Goal: Complete application form: Complete application form

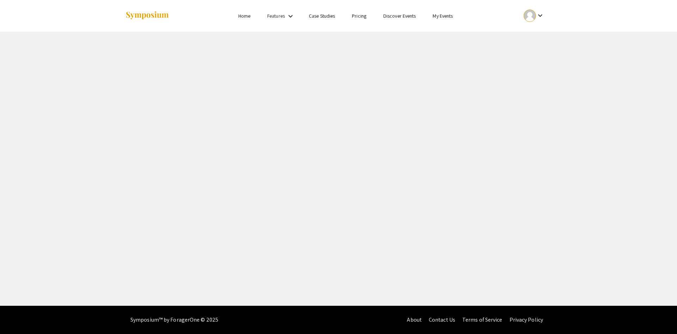
click at [437, 14] on link "My Events" at bounding box center [443, 16] width 20 height 6
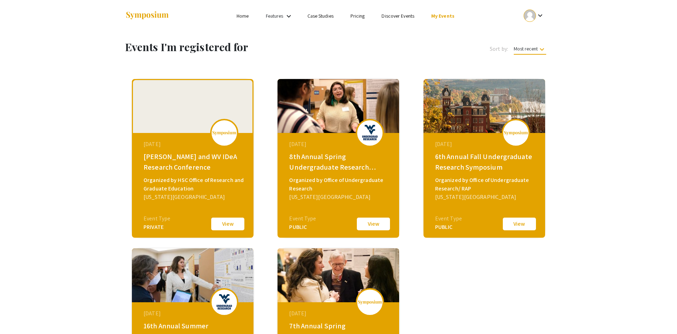
click at [224, 222] on button "View" at bounding box center [227, 223] width 35 height 15
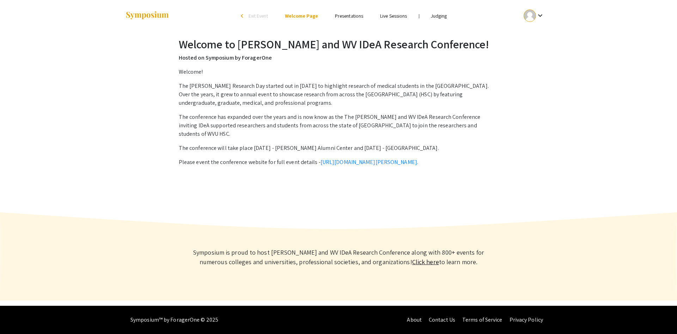
click at [365, 13] on li "Presentations" at bounding box center [348, 16] width 45 height 8
click at [356, 14] on link "Presentations" at bounding box center [349, 16] width 28 height 6
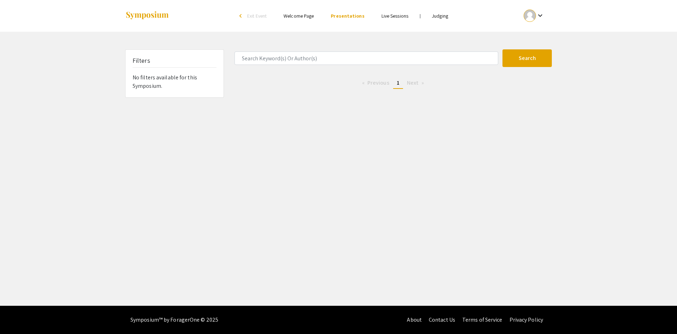
click at [398, 17] on link "Live Sessions" at bounding box center [394, 16] width 27 height 6
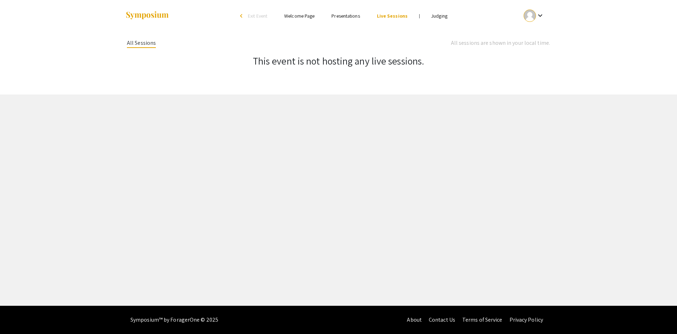
click at [442, 17] on link "Judging" at bounding box center [439, 16] width 16 height 6
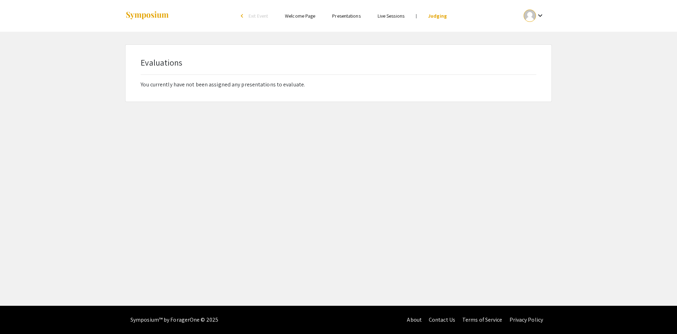
click at [330, 18] on li "Presentations" at bounding box center [346, 16] width 45 height 8
click at [338, 18] on link "Presentations" at bounding box center [346, 16] width 28 height 6
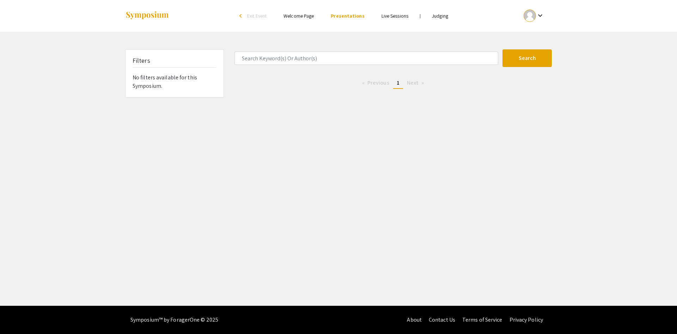
click at [285, 16] on li "Welcome Page" at bounding box center [298, 16] width 47 height 8
click at [287, 17] on link "Welcome Page" at bounding box center [298, 16] width 30 height 6
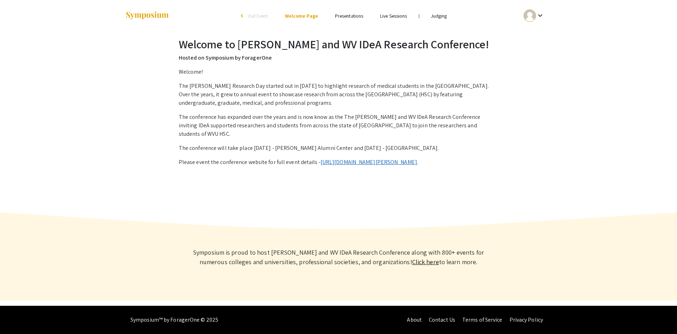
click at [358, 158] on link "[URL][DOMAIN_NAME][PERSON_NAME]" at bounding box center [368, 161] width 97 height 7
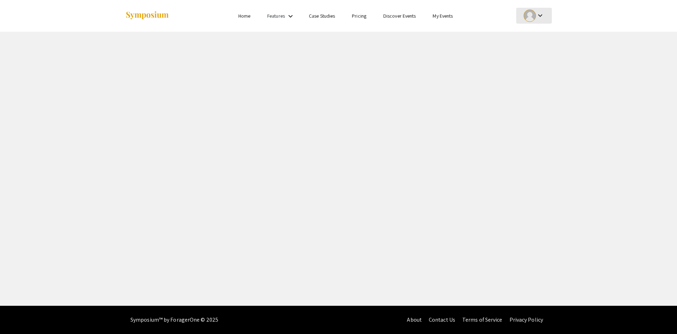
click at [538, 17] on mat-icon "keyboard_arrow_down" at bounding box center [540, 15] width 8 height 8
click at [538, 55] on button "My Submissions" at bounding box center [537, 51] width 43 height 17
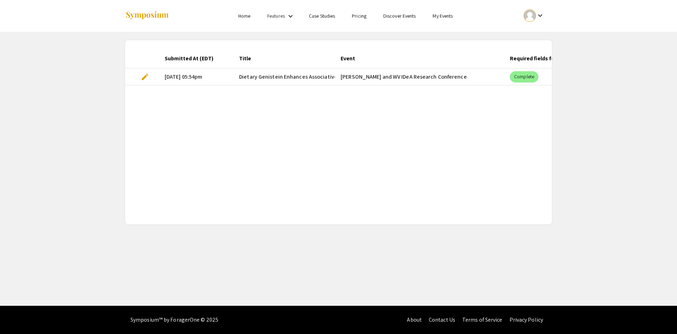
click at [299, 115] on div "Submitted At (EDT) Title Event Required fields for the current stage completed?…" at bounding box center [338, 132] width 427 height 167
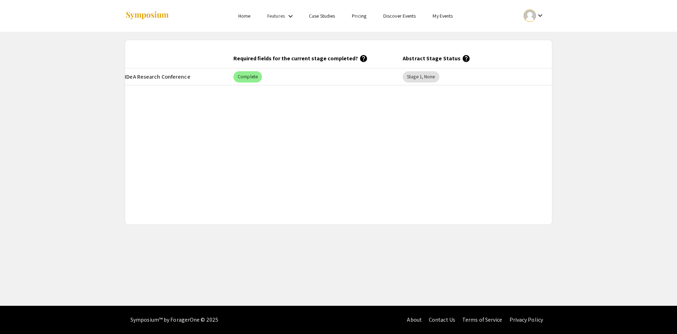
scroll to position [0, 289]
click at [415, 83] on div "Stage 1, None" at bounding box center [408, 77] width 39 height 14
click at [417, 78] on mat-chip "Stage 1, None" at bounding box center [408, 76] width 36 height 11
click at [238, 74] on mat-chip "Complete" at bounding box center [235, 76] width 29 height 11
click at [240, 75] on mat-chip "Complete" at bounding box center [235, 76] width 29 height 11
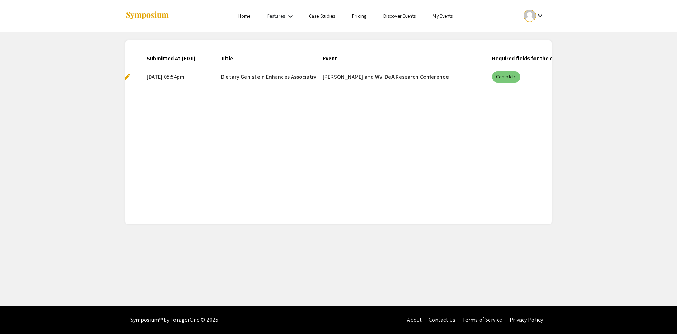
scroll to position [0, 0]
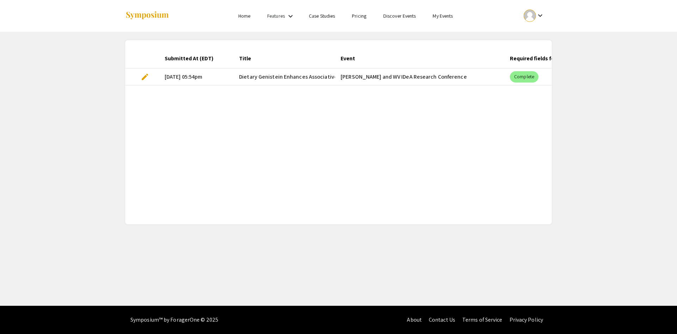
click at [161, 77] on mat-cell "10/02/25, 05:54pm" at bounding box center [196, 76] width 74 height 17
click at [146, 77] on span "edit" at bounding box center [145, 77] width 8 height 8
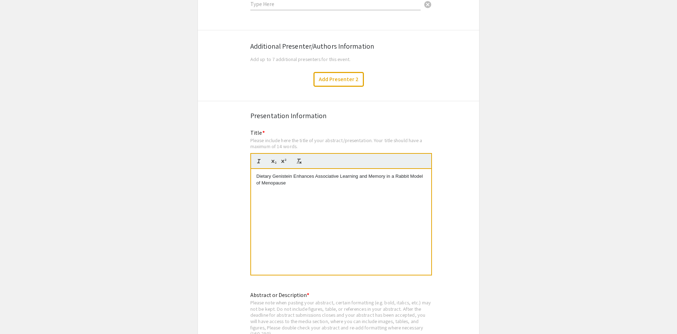
scroll to position [1187, 0]
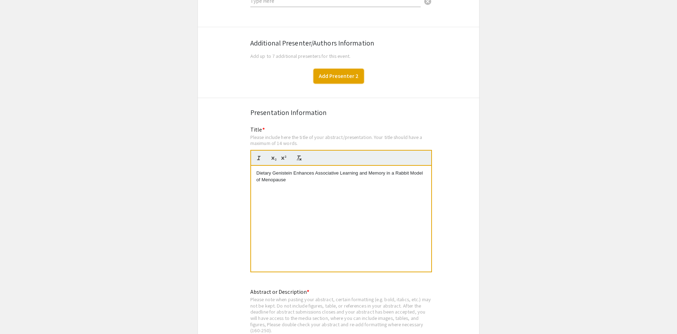
click at [325, 69] on button "Add Presenter 2" at bounding box center [338, 76] width 50 height 15
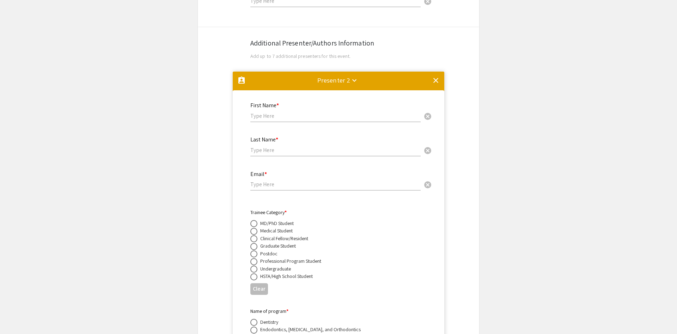
scroll to position [1241, 0]
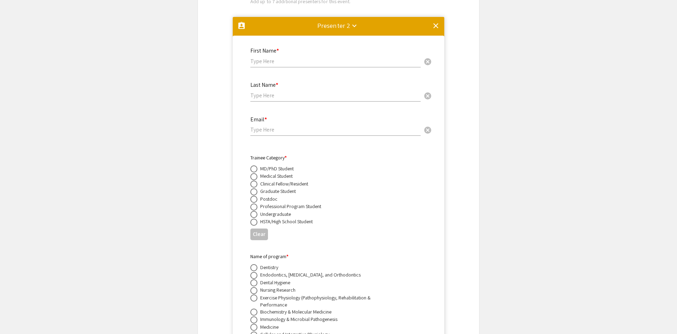
click at [287, 57] on input "text" at bounding box center [335, 60] width 170 height 7
type input "Desheng"
click at [313, 92] on input "text" at bounding box center [335, 95] width 170 height 7
type input "Wang"
click at [320, 126] on input "email" at bounding box center [335, 129] width 170 height 7
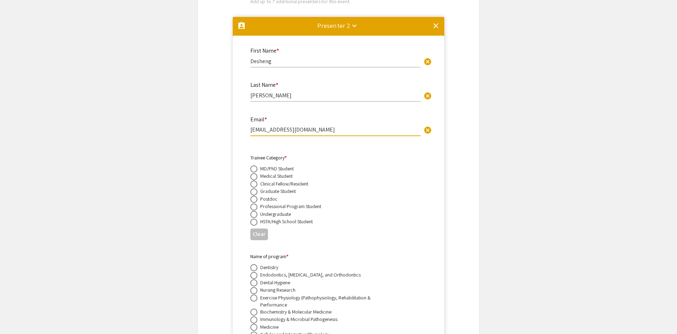
type input "dswang@hsc.wvu.edu"
click at [255, 196] on span at bounding box center [253, 199] width 7 height 7
click at [255, 196] on input "radio" at bounding box center [253, 199] width 7 height 7
radio input "true"
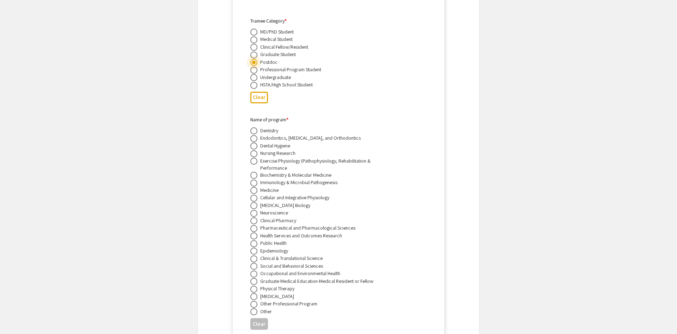
scroll to position [1421, 0]
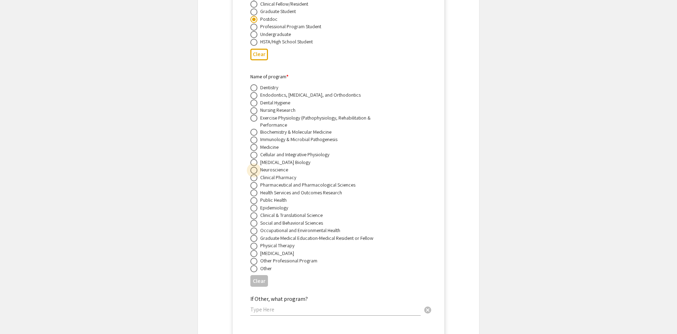
click at [256, 167] on span at bounding box center [253, 170] width 7 height 7
click at [256, 167] on input "radio" at bounding box center [253, 170] width 7 height 7
radio input "true"
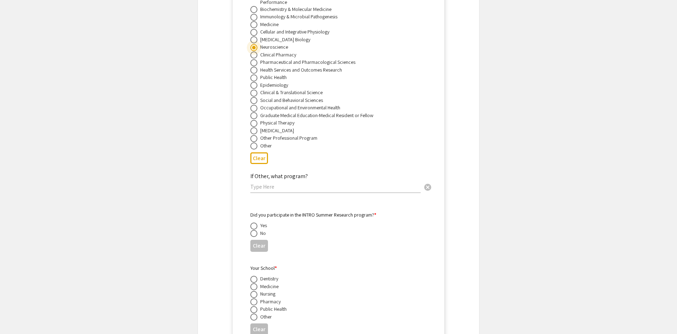
scroll to position [1565, 0]
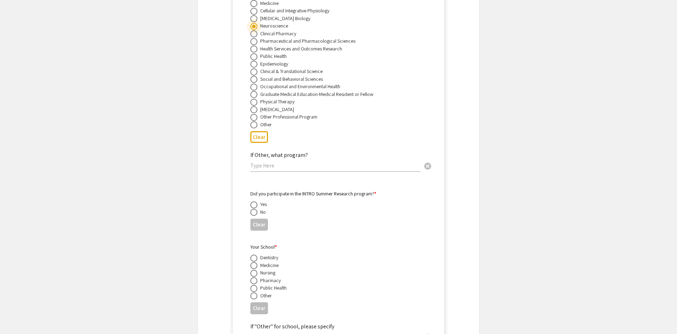
click at [252, 209] on span at bounding box center [253, 212] width 7 height 7
click at [252, 209] on input "radio" at bounding box center [253, 212] width 7 height 7
radio input "true"
click at [252, 262] on span at bounding box center [253, 265] width 7 height 7
click at [252, 262] on input "radio" at bounding box center [253, 265] width 7 height 7
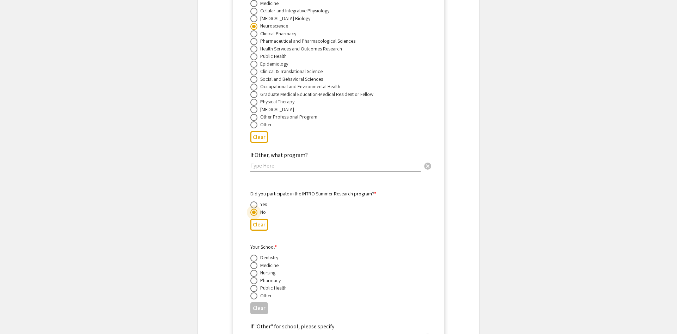
radio input "true"
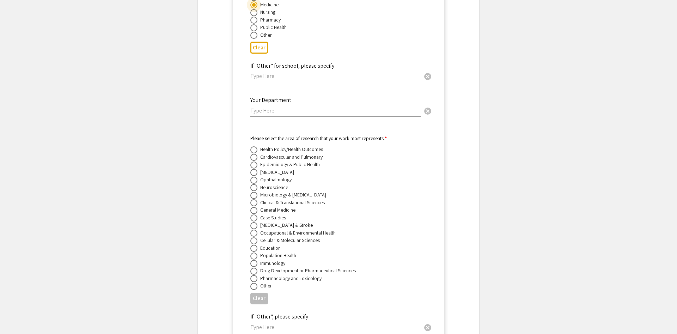
scroll to position [1853, 0]
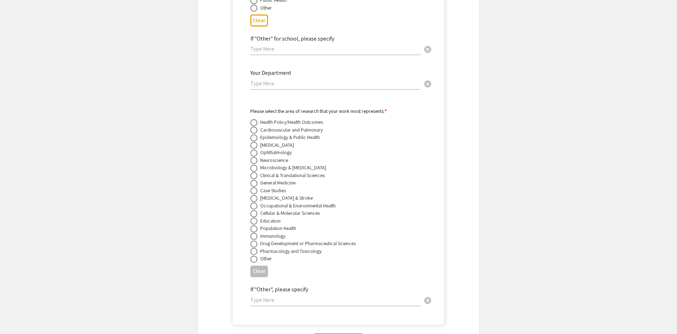
click at [256, 157] on span at bounding box center [253, 160] width 7 height 7
click at [256, 157] on input "radio" at bounding box center [253, 160] width 7 height 7
radio input "true"
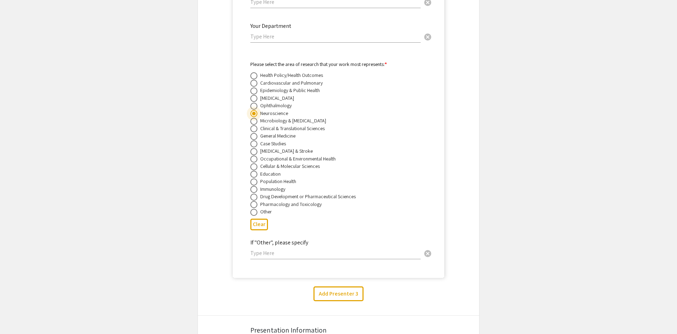
scroll to position [1961, 0]
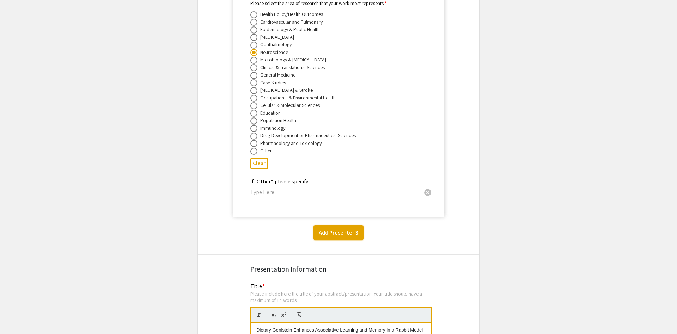
click at [339, 225] on button "Add Presenter 3" at bounding box center [338, 232] width 50 height 15
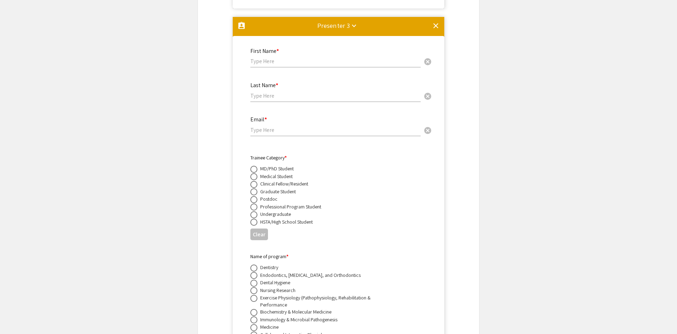
click at [309, 41] on div "First Name * cancel" at bounding box center [335, 54] width 170 height 27
click at [309, 57] on input "text" at bounding box center [335, 60] width 170 height 7
type input "Delanie Talkington"
click at [304, 92] on input "text" at bounding box center [335, 95] width 170 height 7
type input "det00006@mix.wvu.edu"
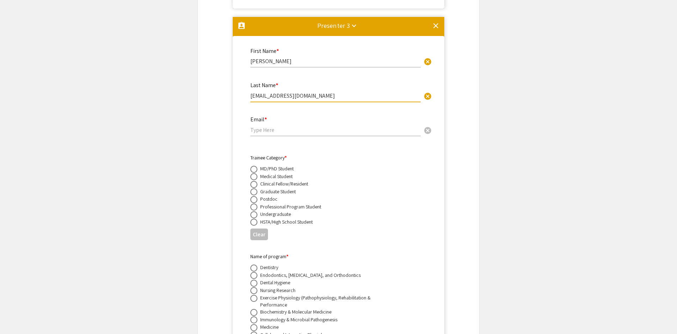
click at [277, 126] on input "email" at bounding box center [335, 129] width 170 height 7
drag, startPoint x: 312, startPoint y: 78, endPoint x: 230, endPoint y: 83, distance: 82.0
click at [250, 92] on input "det00006@mix.wvu.edu" at bounding box center [335, 95] width 170 height 7
click at [271, 126] on input "email" at bounding box center [335, 129] width 170 height 7
paste input "det00006@mix.wvu.edu"
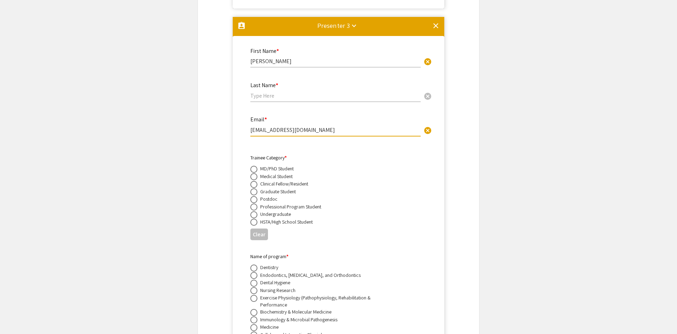
type input "det00006@mix.wvu.edu"
drag, startPoint x: 303, startPoint y: 43, endPoint x: 270, endPoint y: 47, distance: 33.0
click at [270, 57] on input "Delanie Talkington" at bounding box center [335, 60] width 170 height 7
type input "Delanie"
click at [283, 83] on div "Last Name * cancel" at bounding box center [335, 88] width 170 height 27
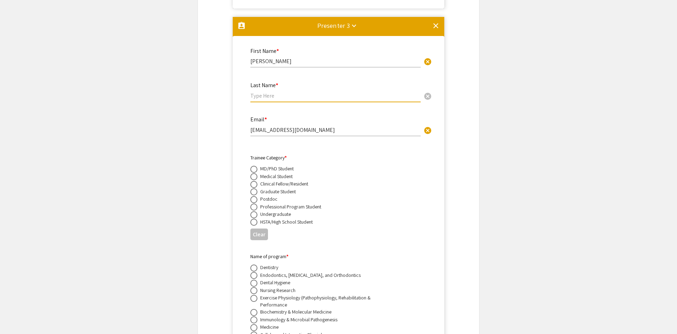
paste input "Talkington"
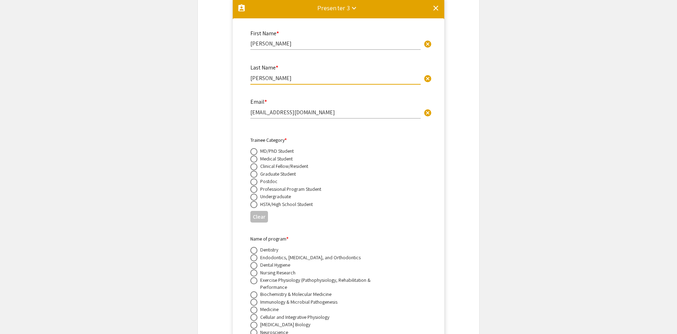
scroll to position [2205, 0]
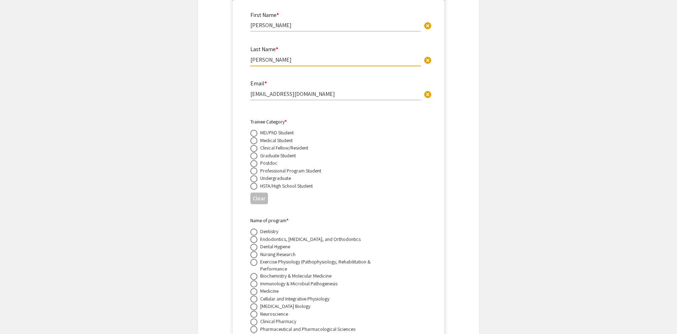
type input "Talkington"
click at [255, 175] on span at bounding box center [253, 178] width 7 height 7
click at [255, 175] on input "radio" at bounding box center [253, 178] width 7 height 7
radio input "true"
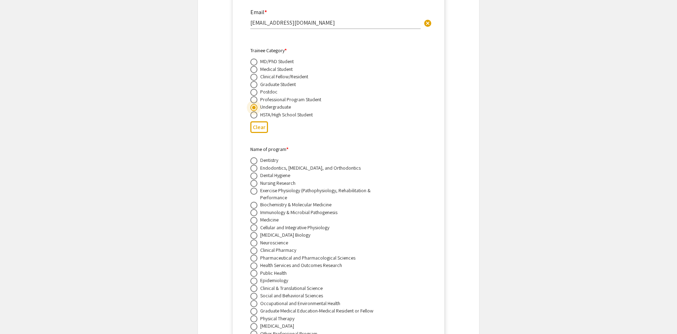
scroll to position [2313, 0]
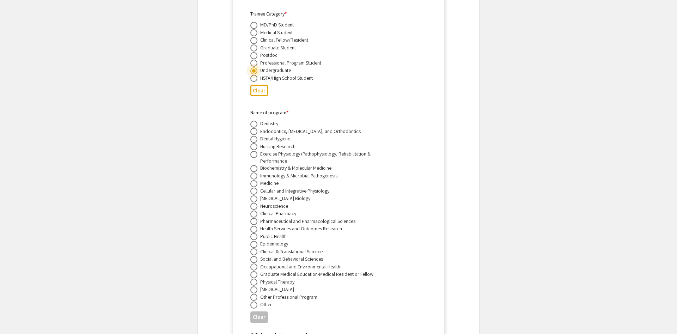
click at [255, 203] on span at bounding box center [253, 206] width 7 height 7
click at [255, 203] on input "radio" at bounding box center [253, 206] width 7 height 7
radio input "true"
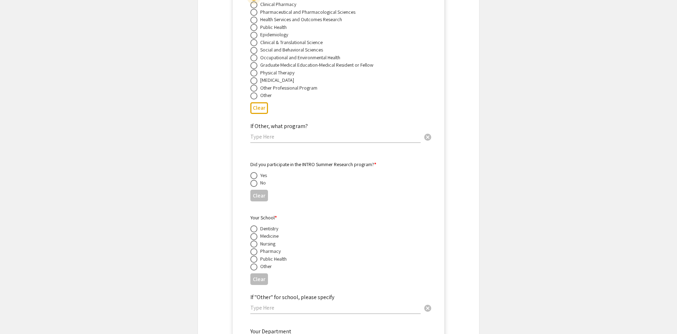
scroll to position [2529, 0]
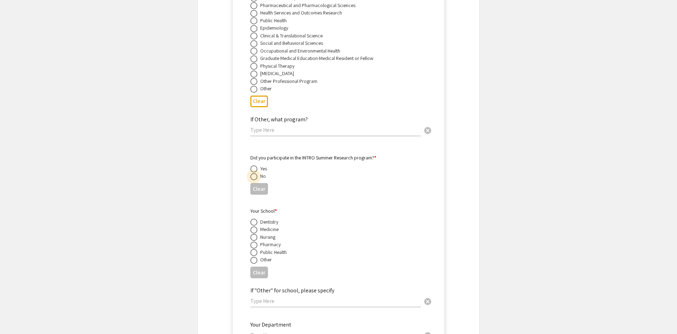
click at [253, 173] on span at bounding box center [253, 176] width 7 height 7
click at [253, 173] on input "radio" at bounding box center [253, 176] width 7 height 7
radio input "true"
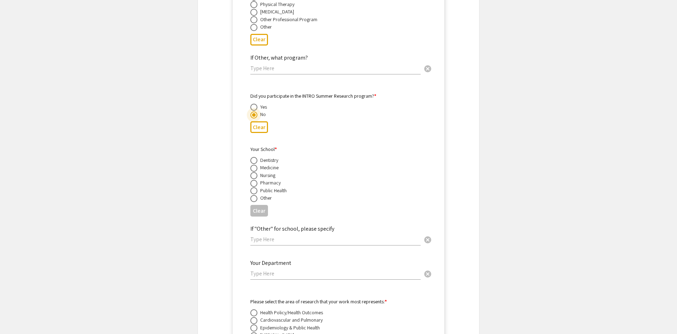
scroll to position [2601, 0]
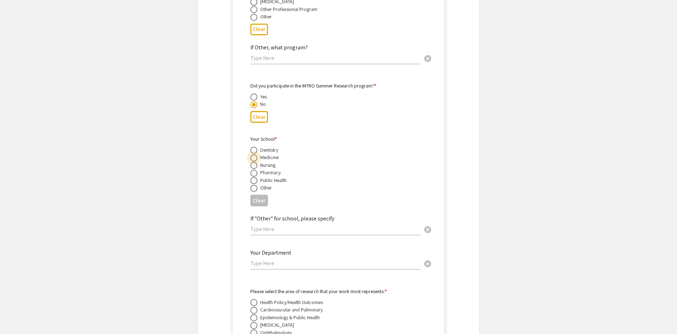
click at [256, 154] on span at bounding box center [253, 157] width 7 height 7
click at [256, 154] on input "radio" at bounding box center [253, 157] width 7 height 7
radio input "true"
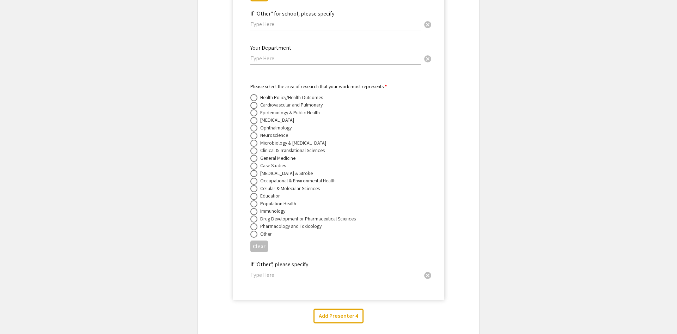
scroll to position [2816, 0]
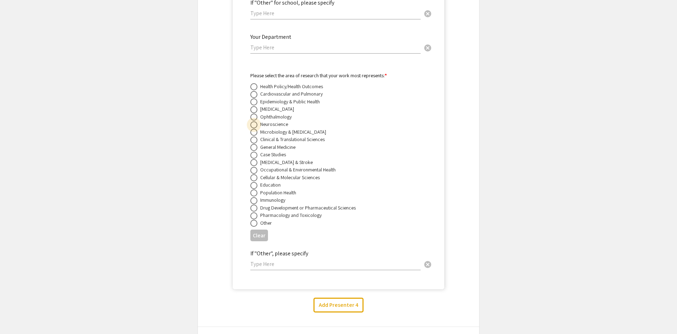
click at [255, 121] on span at bounding box center [253, 124] width 7 height 7
click at [255, 121] on input "radio" at bounding box center [253, 124] width 7 height 7
radio input "true"
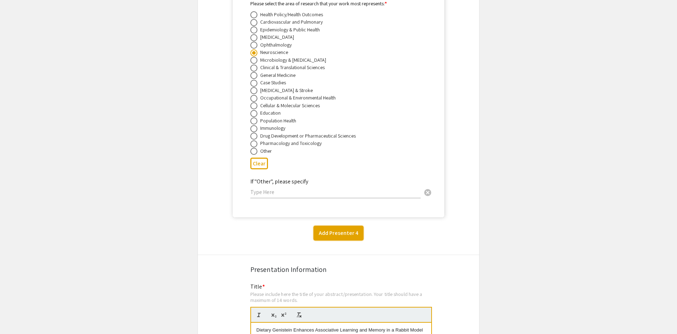
click at [339, 226] on button "Add Presenter 4" at bounding box center [338, 233] width 50 height 15
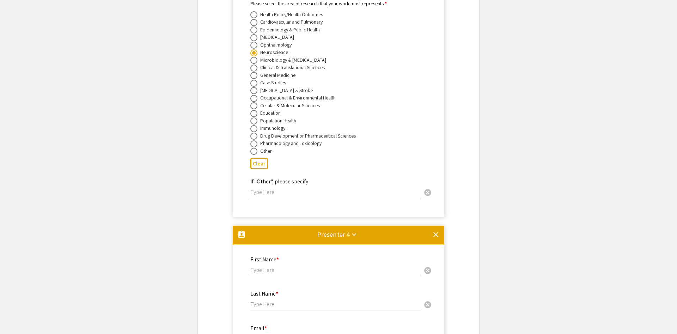
scroll to position [3097, 0]
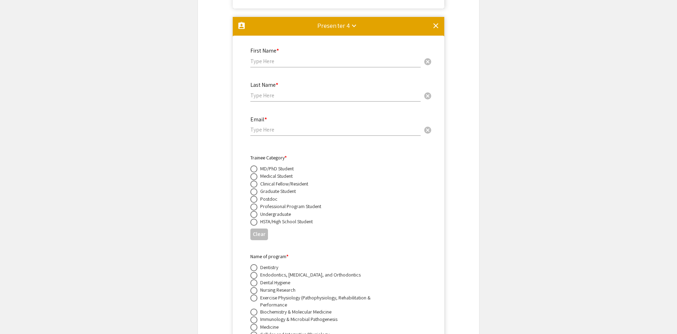
click at [287, 57] on input "text" at bounding box center [335, 60] width 170 height 7
type input "Neha"
click at [293, 92] on input "text" at bounding box center [335, 95] width 170 height 7
type input "Lal"
click at [309, 126] on input "email" at bounding box center [335, 129] width 170 height 7
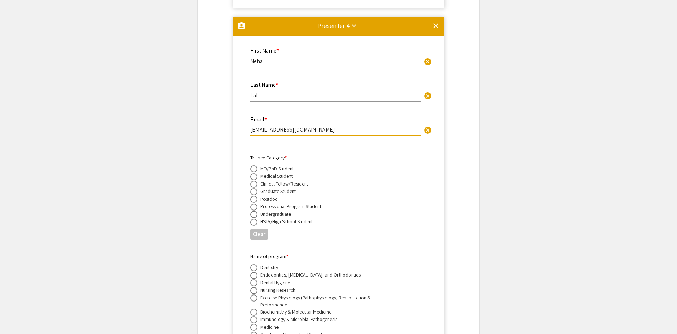
scroll to position [3133, 0]
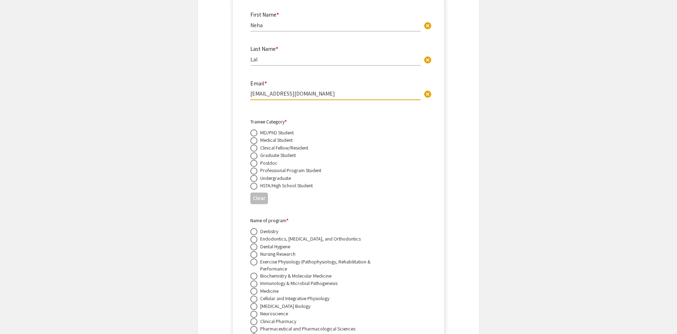
type input "neha.lal@hsc.wvu.edu"
click at [256, 160] on span at bounding box center [253, 163] width 7 height 7
click at [256, 160] on input "radio" at bounding box center [253, 163] width 7 height 7
radio input "true"
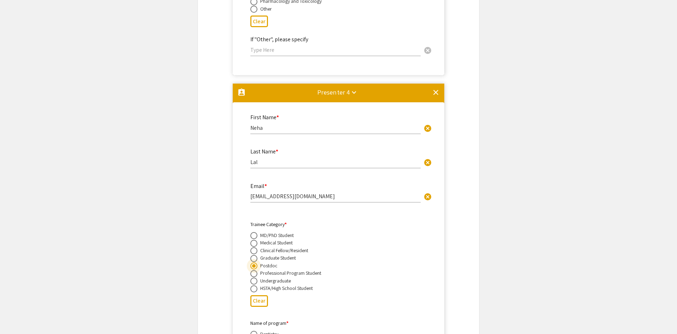
scroll to position [3025, 0]
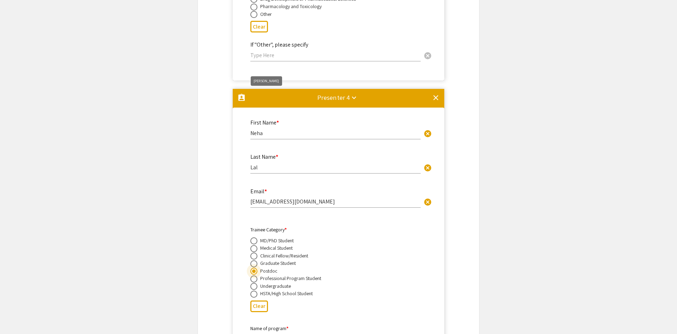
click at [243, 93] on mat-icon "assignment_ind" at bounding box center [241, 97] width 8 height 8
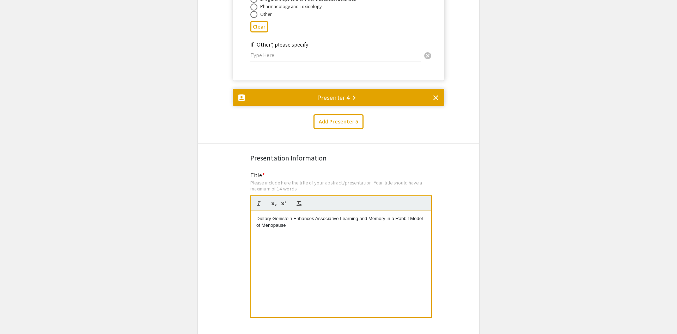
click at [243, 93] on mat-icon "assignment_ind" at bounding box center [241, 97] width 8 height 8
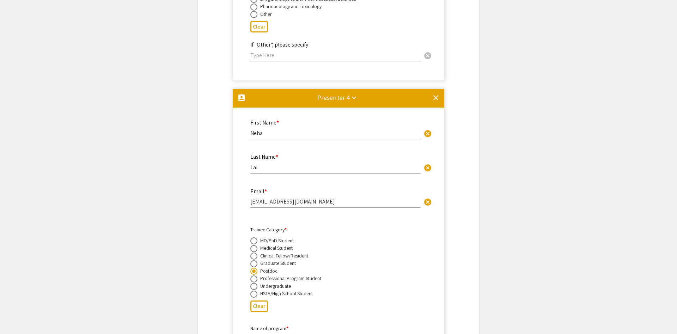
scroll to position [3097, 0]
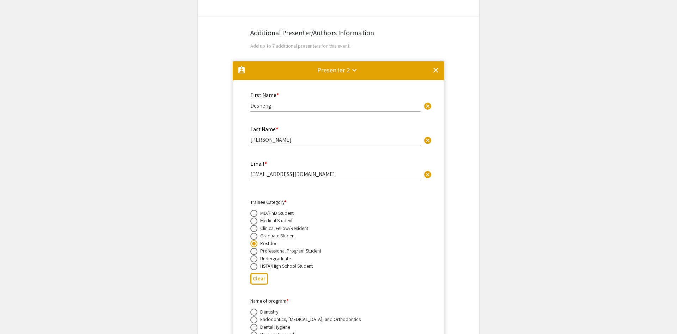
scroll to position [1155, 0]
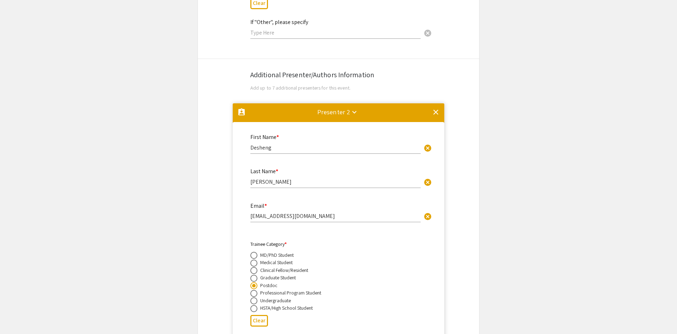
click at [357, 108] on mat-icon "keyboard_arrow_down" at bounding box center [354, 112] width 8 height 8
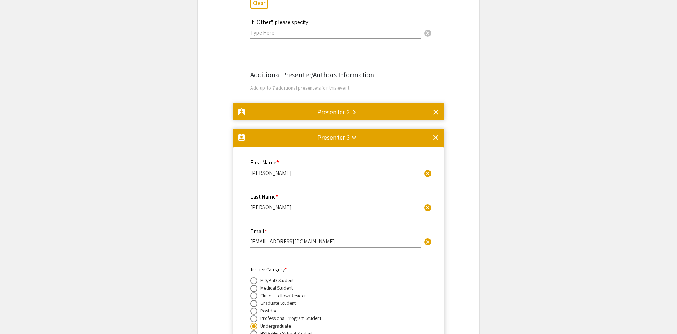
click at [352, 133] on mat-icon "keyboard_arrow_down" at bounding box center [354, 137] width 8 height 8
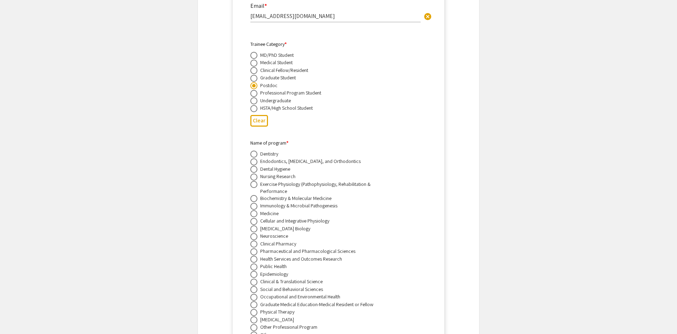
scroll to position [1407, 0]
click at [253, 232] on span at bounding box center [253, 235] width 7 height 7
click at [253, 232] on input "radio" at bounding box center [253, 235] width 7 height 7
radio input "true"
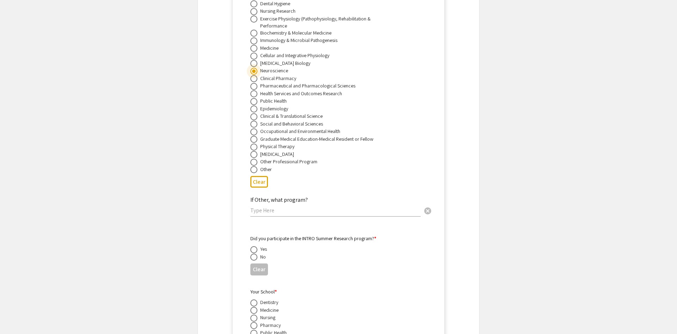
scroll to position [1587, 0]
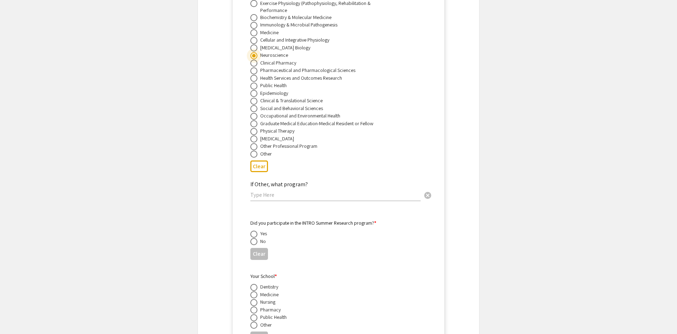
click at [256, 238] on span at bounding box center [253, 241] width 7 height 7
click at [256, 238] on input "radio" at bounding box center [253, 241] width 7 height 7
radio input "true"
click at [253, 291] on span at bounding box center [253, 294] width 7 height 7
click at [253, 291] on input "radio" at bounding box center [253, 294] width 7 height 7
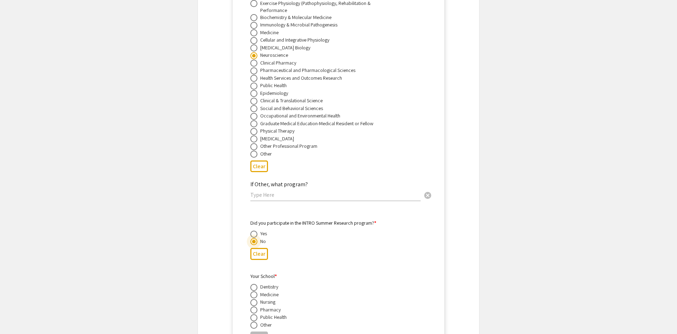
radio input "true"
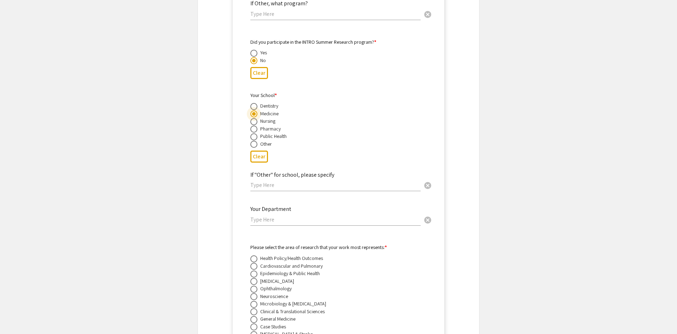
scroll to position [1874, 0]
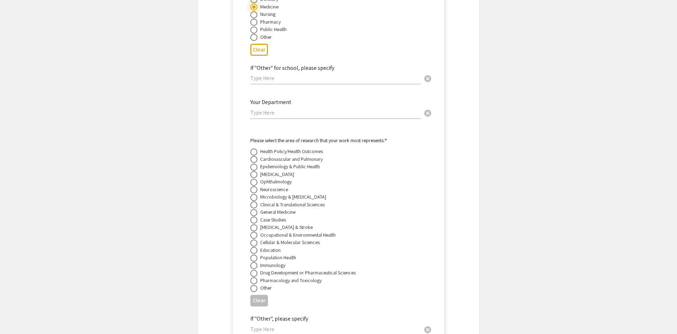
click at [255, 186] on span at bounding box center [253, 189] width 7 height 7
click at [255, 186] on input "radio" at bounding box center [253, 189] width 7 height 7
radio input "true"
click at [284, 109] on input "text" at bounding box center [335, 112] width 170 height 7
drag, startPoint x: 292, startPoint y: 95, endPoint x: 198, endPoint y: 94, distance: 93.4
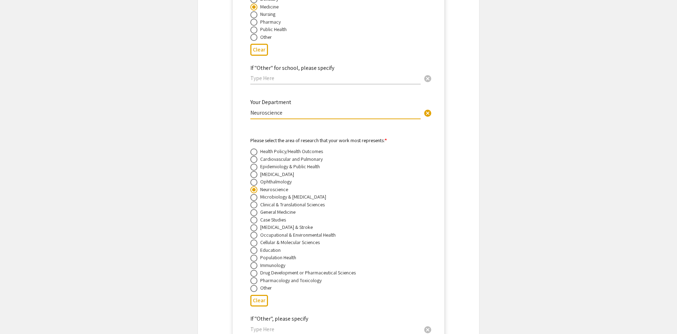
click at [250, 109] on input "Neuroscience" at bounding box center [335, 112] width 170 height 7
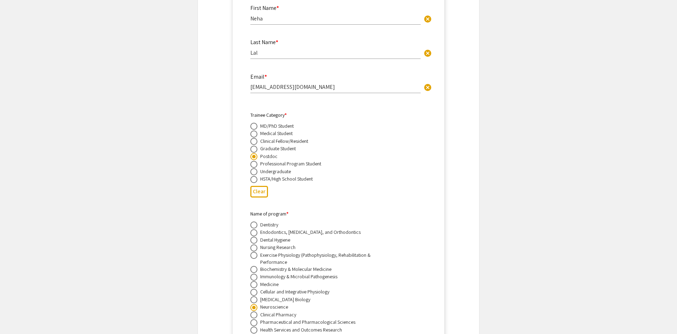
scroll to position [1191, 0]
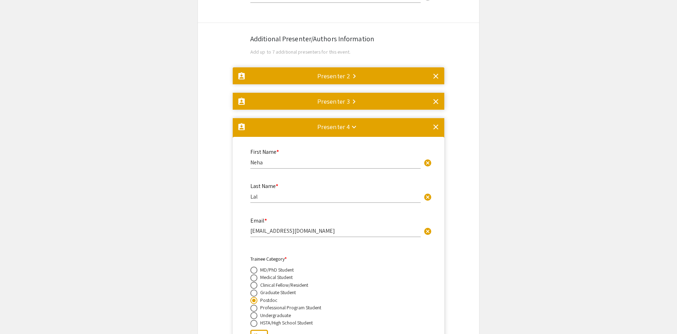
type input "Neuroscience"
drag, startPoint x: 346, startPoint y: 110, endPoint x: 348, endPoint y: 99, distance: 11.2
click at [346, 122] on div "Presenter 4 keyboard_arrow_down" at bounding box center [333, 127] width 32 height 10
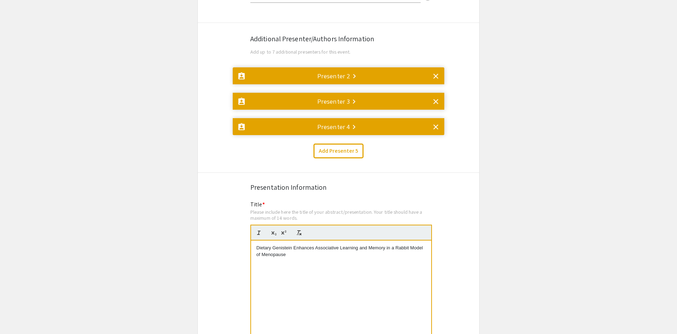
click at [347, 71] on div "Presenter 2 keyboard_arrow_right" at bounding box center [333, 76] width 33 height 10
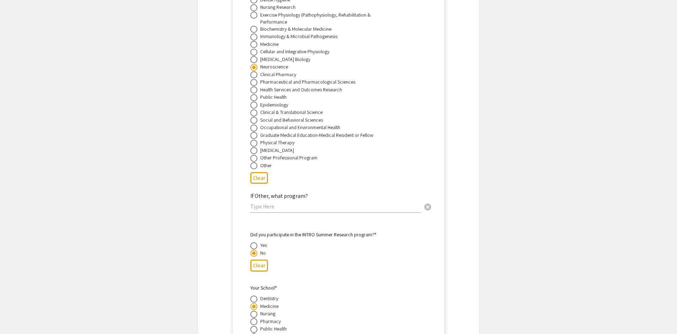
scroll to position [1529, 0]
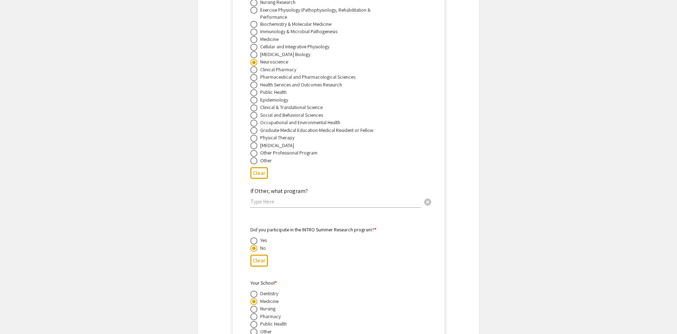
click at [275, 198] on input "text" at bounding box center [335, 201] width 170 height 7
paste input "Neuroscience"
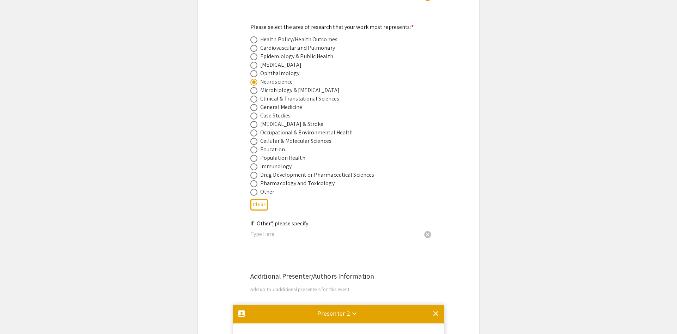
scroll to position [1062, 0]
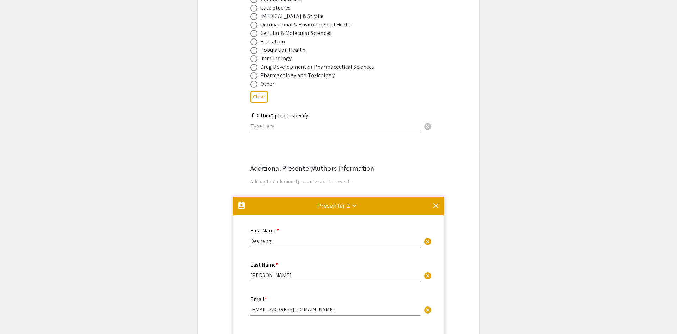
type input "Neuroscience"
click at [355, 201] on mat-icon "keyboard_arrow_down" at bounding box center [354, 205] width 8 height 8
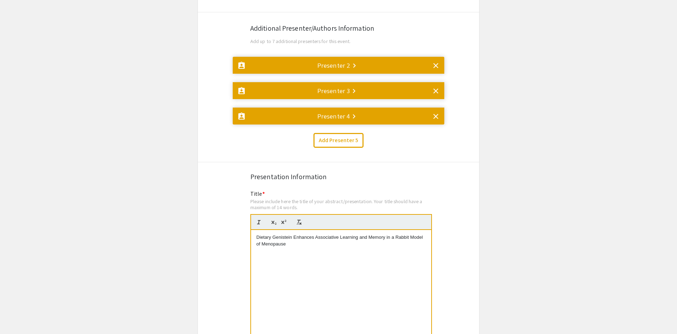
scroll to position [1205, 0]
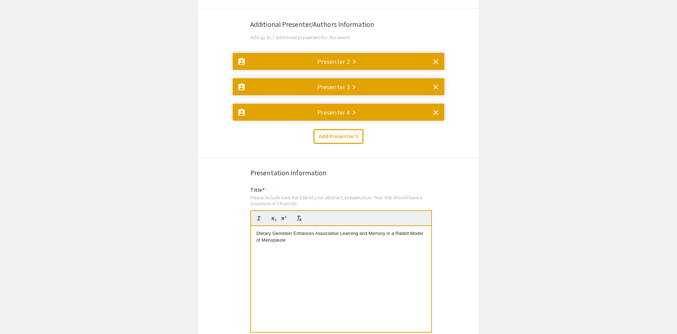
click at [352, 83] on mat-icon "keyboard_arrow_right" at bounding box center [354, 87] width 8 height 8
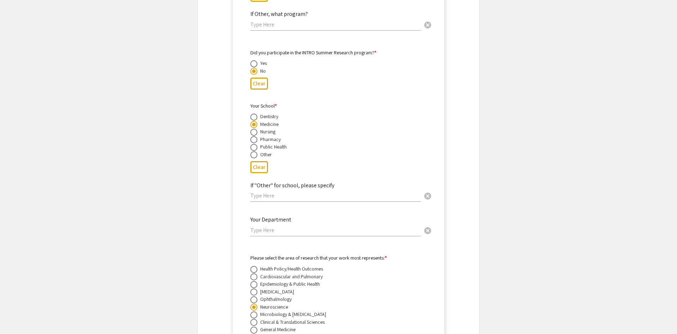
scroll to position [1734, 0]
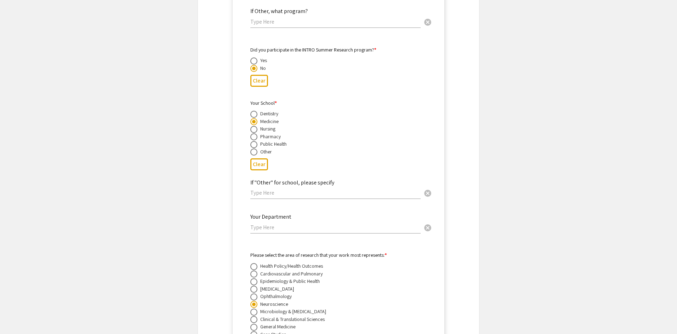
click at [275, 224] on input "text" at bounding box center [335, 227] width 170 height 7
paste input "Neuroscience"
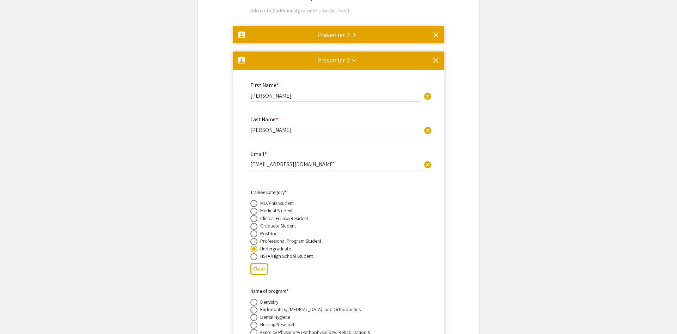
scroll to position [1231, 0]
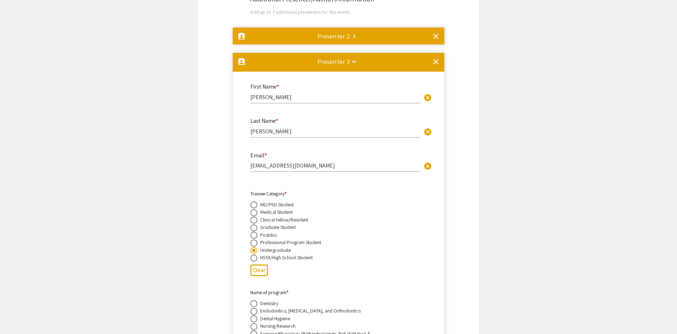
type input "Neuroscience"
click at [359, 53] on mat-divider at bounding box center [339, 64] width 212 height 23
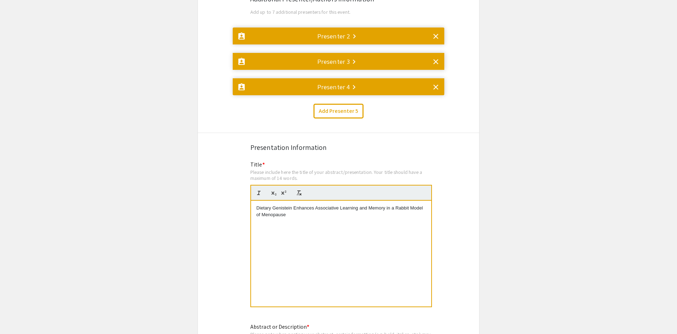
click at [359, 78] on mat-divider at bounding box center [339, 89] width 212 height 23
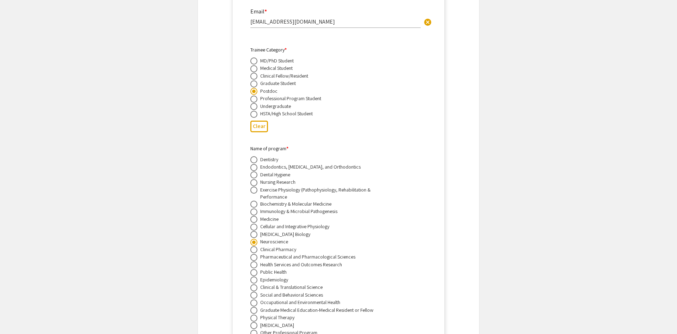
scroll to position [1256, 0]
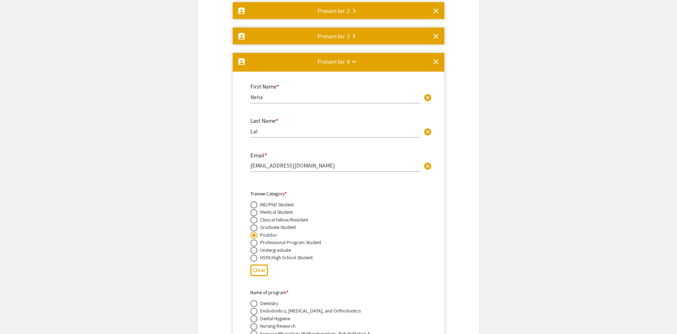
click at [352, 57] on mat-icon "keyboard_arrow_down" at bounding box center [354, 61] width 8 height 8
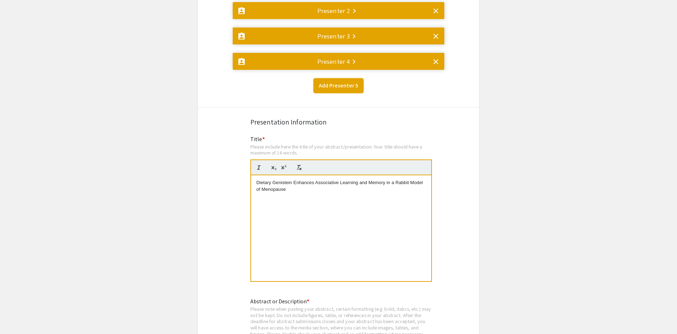
click at [348, 78] on button "Add Presenter 5" at bounding box center [338, 85] width 50 height 15
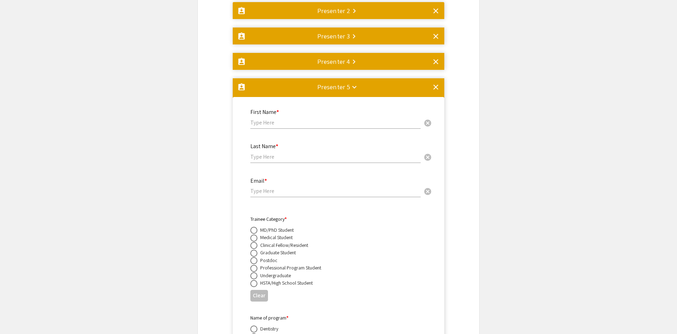
scroll to position [1318, 0]
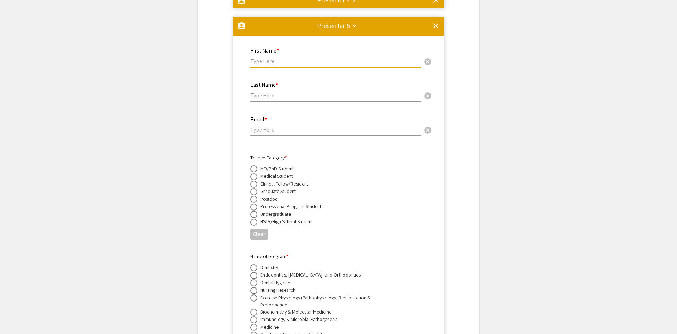
click at [309, 57] on input "text" at bounding box center [335, 60] width 170 height 7
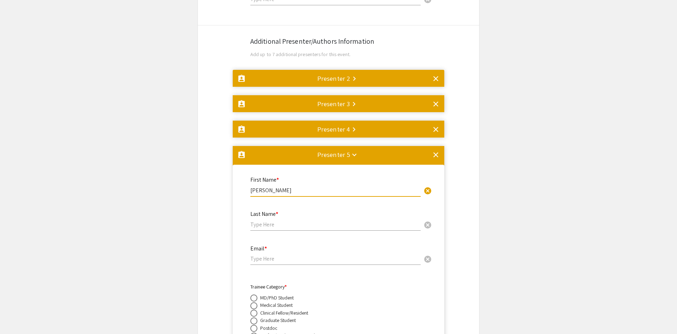
scroll to position [1174, 0]
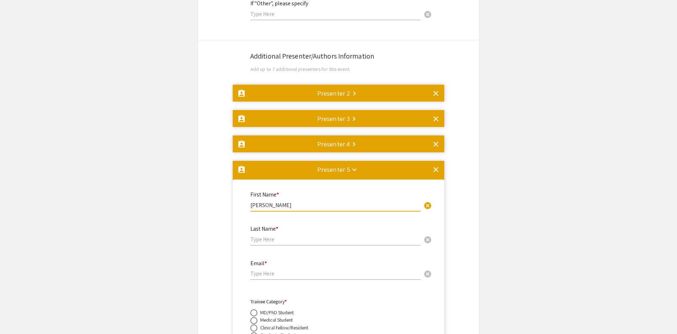
type input "Logan Bays"
click at [346, 88] on div "Presenter 2 keyboard_arrow_right" at bounding box center [333, 93] width 33 height 10
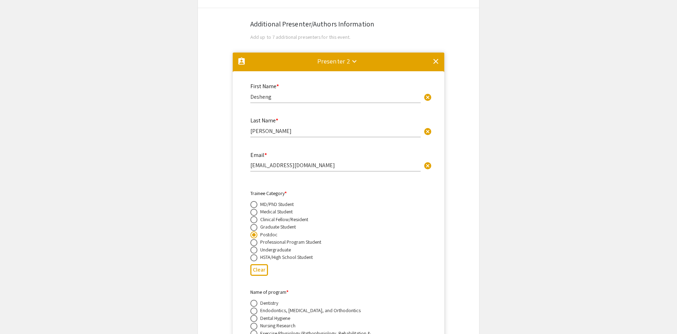
scroll to position [1205, 0]
click at [354, 53] on mat-divider at bounding box center [339, 64] width 212 height 23
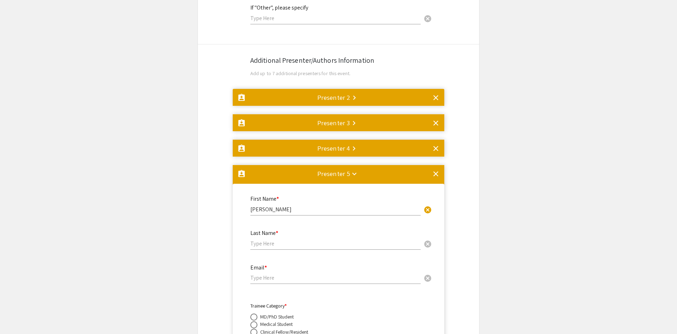
click at [348, 118] on div "Presenter 3 keyboard_arrow_right" at bounding box center [333, 123] width 32 height 10
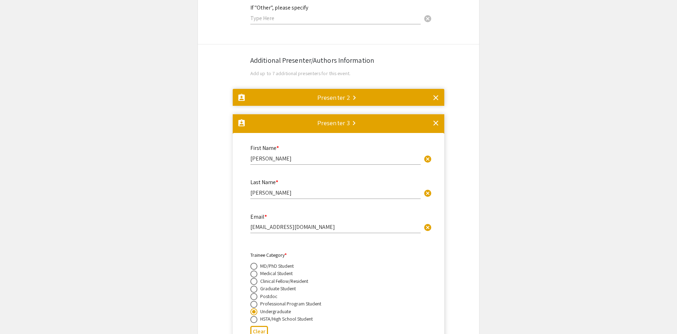
scroll to position [1267, 0]
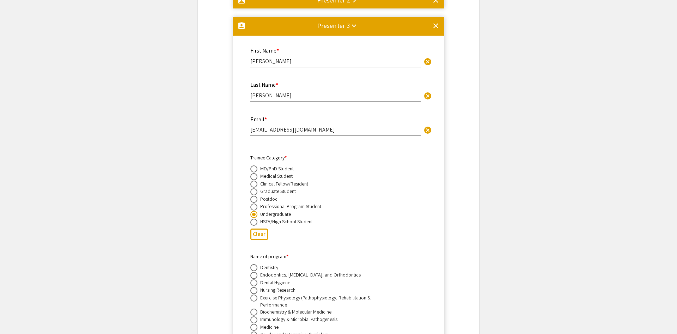
click at [351, 22] on mat-icon "keyboard_arrow_down" at bounding box center [354, 26] width 8 height 8
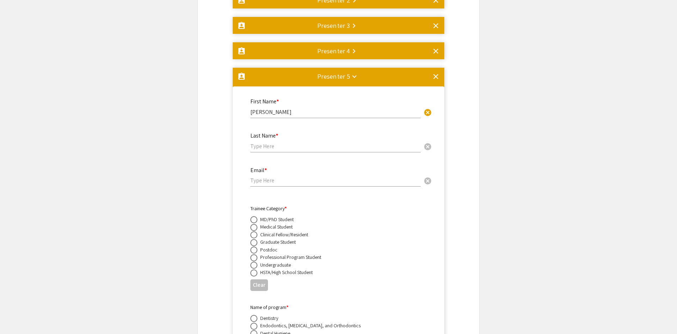
click at [344, 46] on div "Presenter 4 keyboard_arrow_right" at bounding box center [333, 51] width 32 height 10
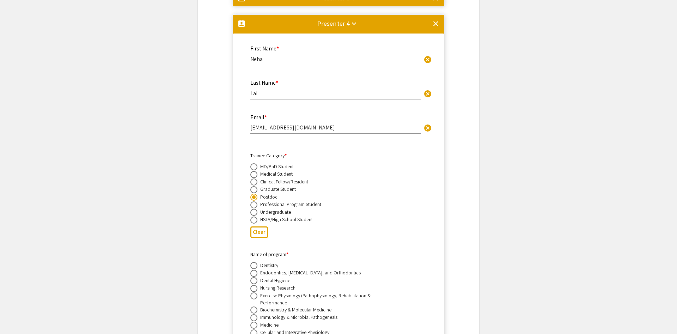
scroll to position [1292, 0]
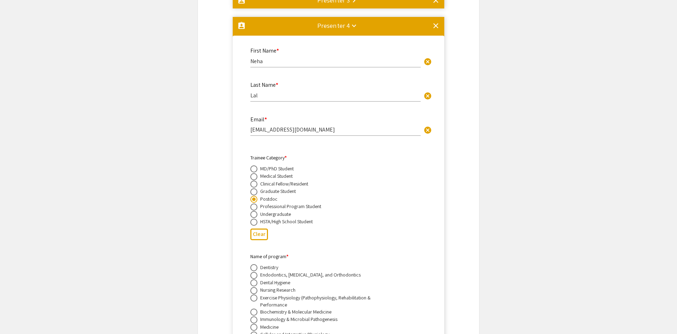
click at [436, 22] on mat-icon "clear" at bounding box center [436, 26] width 8 height 8
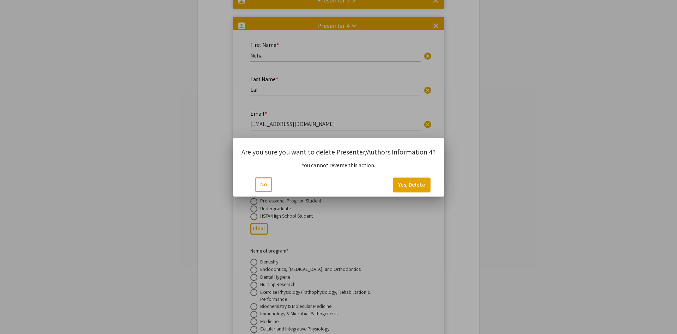
scroll to position [0, 0]
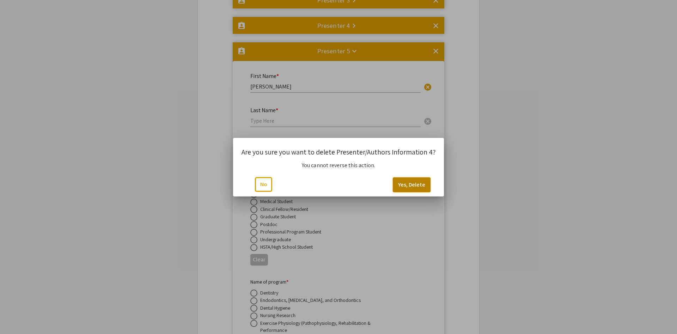
click at [405, 188] on button "Yes, Delete" at bounding box center [412, 184] width 38 height 15
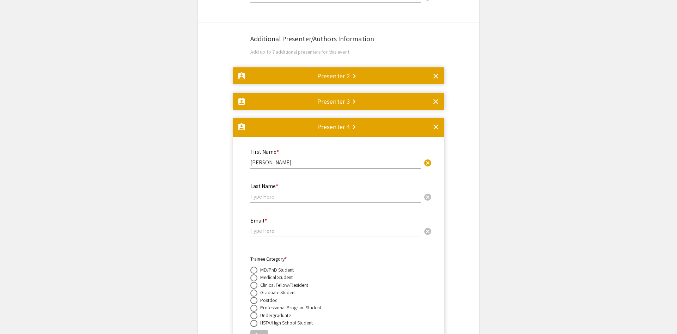
scroll to position [1159, 0]
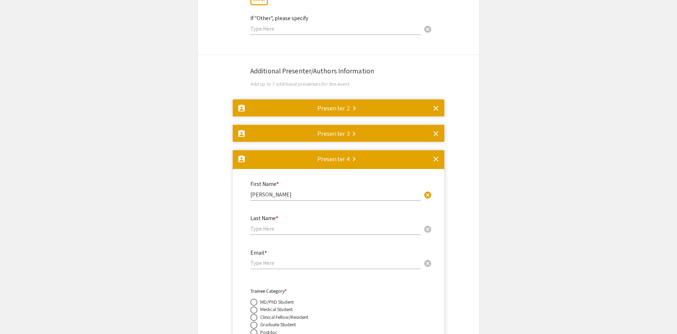
click at [348, 103] on div "Presenter 2 keyboard_arrow_right" at bounding box center [333, 108] width 33 height 10
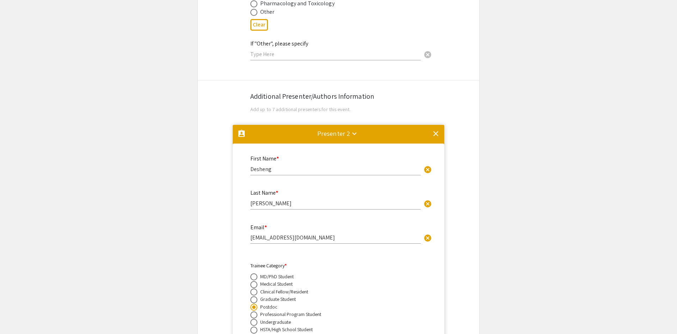
scroll to position [1169, 0]
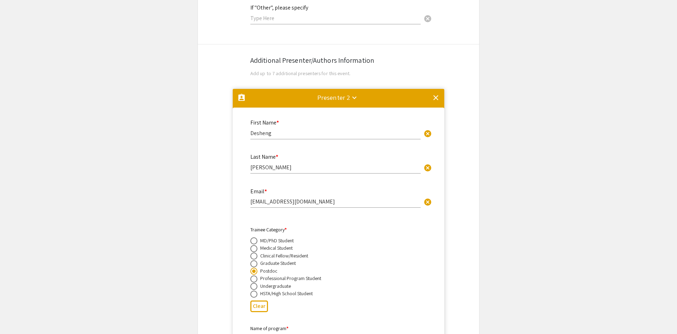
click at [438, 93] on mat-icon "clear" at bounding box center [436, 97] width 8 height 8
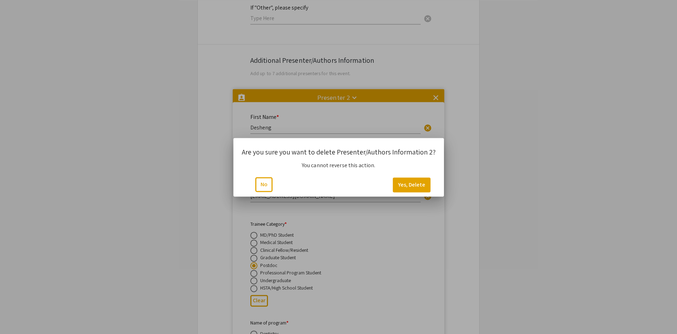
scroll to position [0, 0]
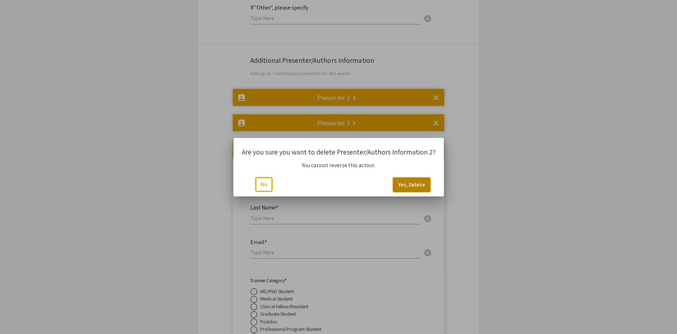
click at [415, 180] on button "Yes, Delete" at bounding box center [412, 184] width 38 height 15
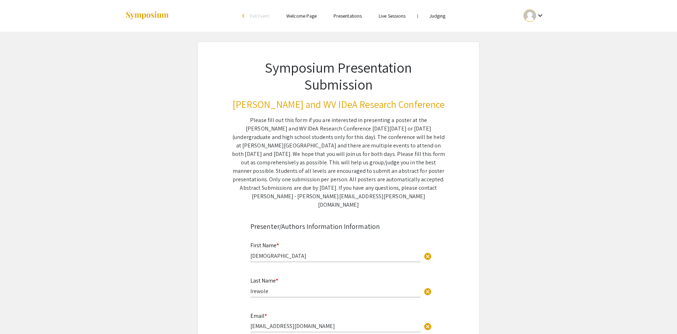
scroll to position [1169, 0]
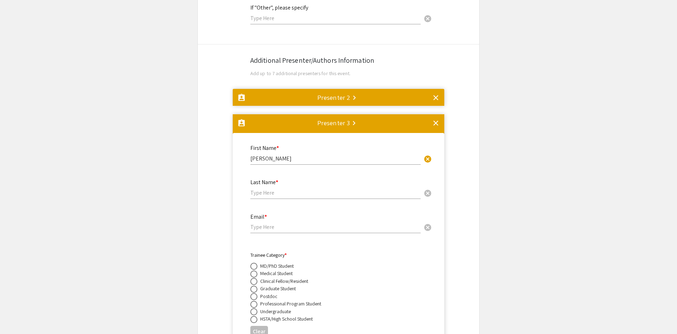
click at [357, 93] on mat-icon "keyboard_arrow_right" at bounding box center [354, 97] width 8 height 8
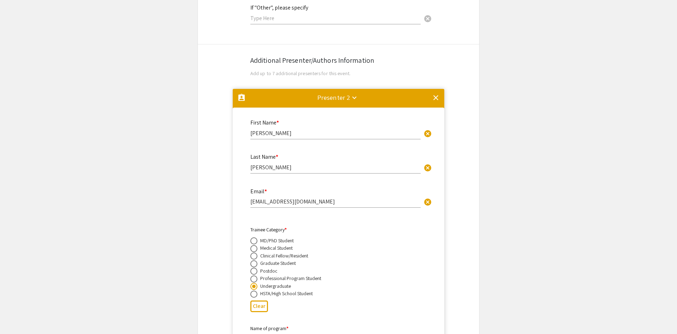
scroll to position [1241, 0]
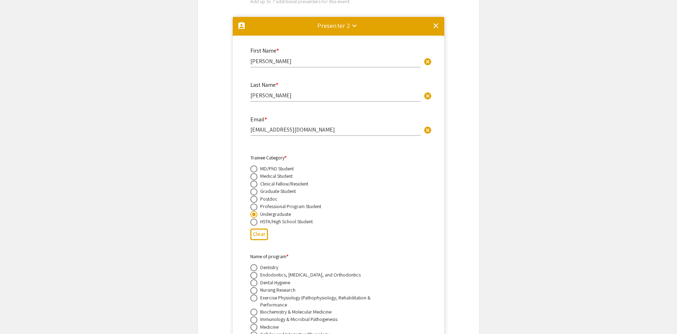
click at [349, 17] on mat-divider at bounding box center [339, 28] width 212 height 23
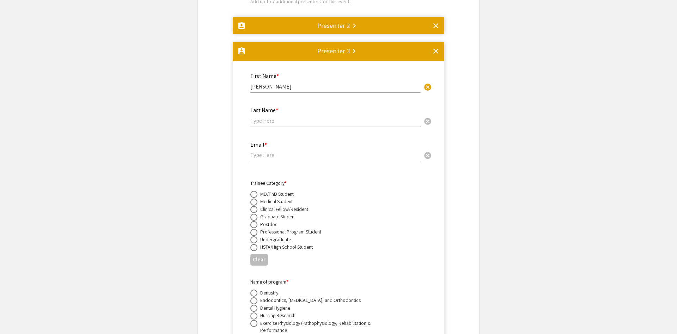
click at [292, 117] on input "text" at bounding box center [335, 120] width 170 height 7
type input "Bays"
click at [303, 151] on input "email" at bounding box center [335, 154] width 170 height 7
type input "ldbays@mix.wvu.edu"
click at [256, 214] on span at bounding box center [253, 217] width 7 height 7
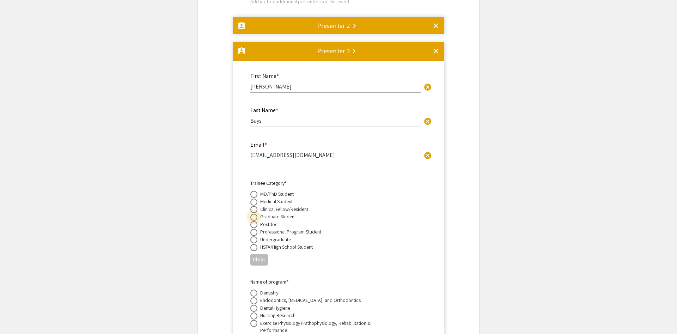
click at [256, 214] on input "radio" at bounding box center [253, 217] width 7 height 7
radio input "true"
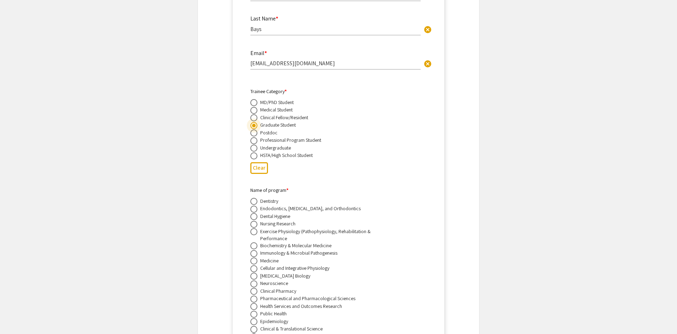
scroll to position [1349, 0]
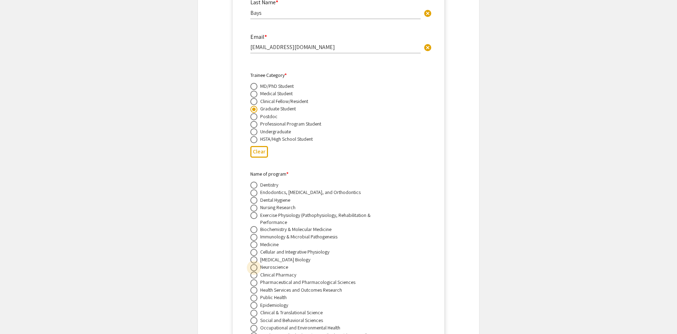
click at [253, 264] on span at bounding box center [253, 267] width 7 height 7
click at [253, 264] on input "radio" at bounding box center [253, 267] width 7 height 7
radio input "true"
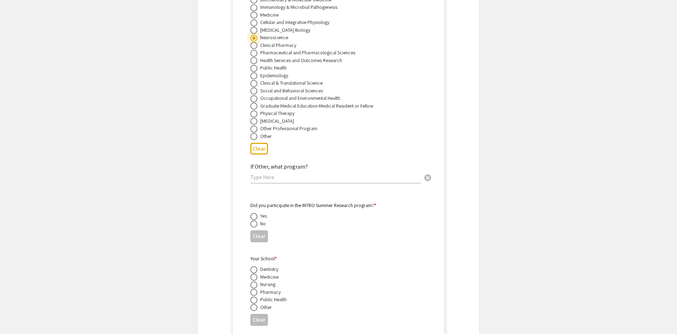
scroll to position [1601, 0]
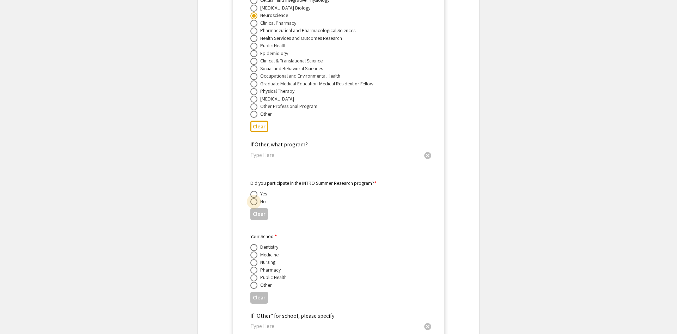
click at [254, 198] on span at bounding box center [253, 201] width 7 height 7
click at [254, 198] on input "radio" at bounding box center [253, 201] width 7 height 7
radio input "true"
click at [253, 244] on span at bounding box center [253, 247] width 7 height 7
click at [253, 244] on input "radio" at bounding box center [253, 247] width 7 height 7
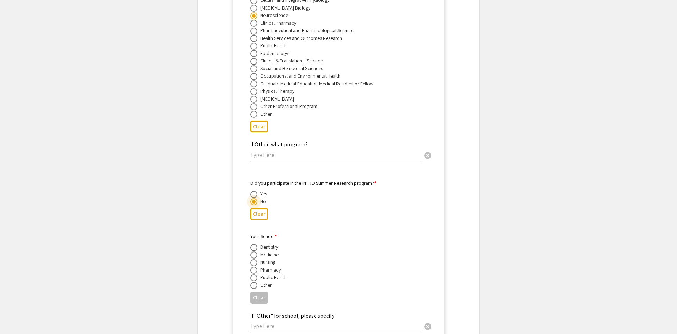
radio input "true"
click at [255, 251] on span at bounding box center [253, 254] width 7 height 7
click at [255, 251] on input "radio" at bounding box center [253, 254] width 7 height 7
radio input "true"
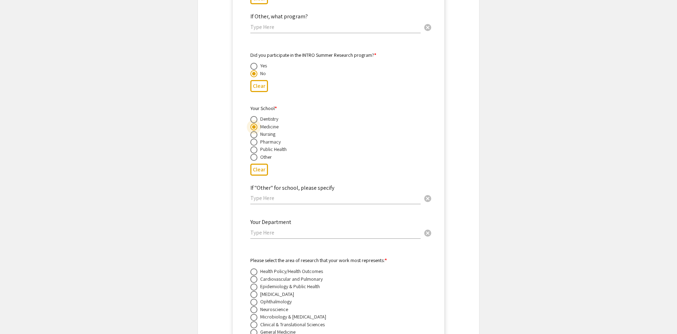
scroll to position [1745, 0]
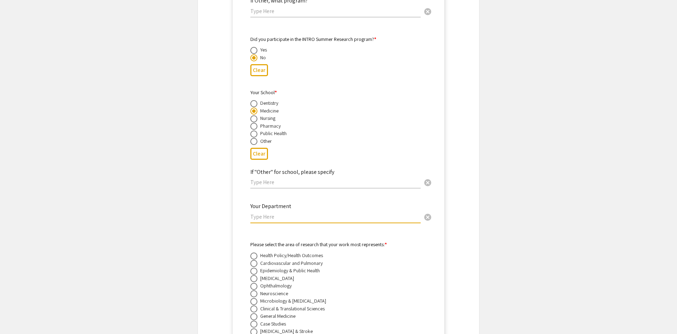
click at [276, 213] on input "text" at bounding box center [335, 216] width 170 height 7
paste input "N"
click at [276, 213] on input "text" at bounding box center [335, 216] width 170 height 7
drag, startPoint x: 291, startPoint y: 202, endPoint x: 228, endPoint y: 200, distance: 62.8
click at [250, 213] on input "Neuroscience" at bounding box center [335, 216] width 170 height 7
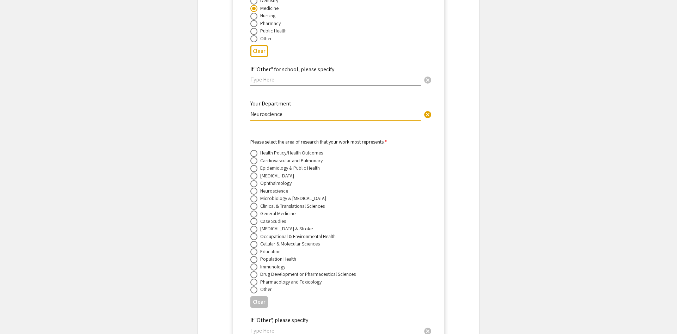
scroll to position [1853, 0]
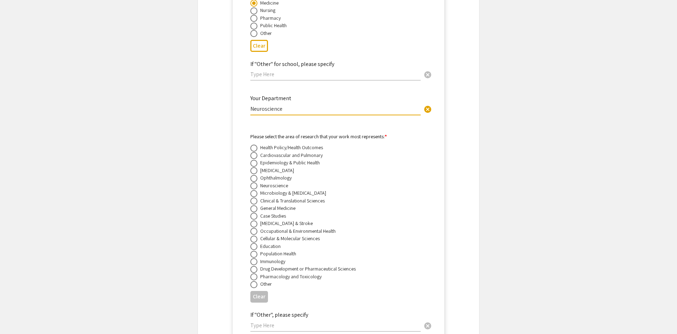
type input "Neuroscience"
click at [255, 182] on span at bounding box center [253, 185] width 7 height 7
click at [255, 182] on input "radio" at bounding box center [253, 185] width 7 height 7
radio input "true"
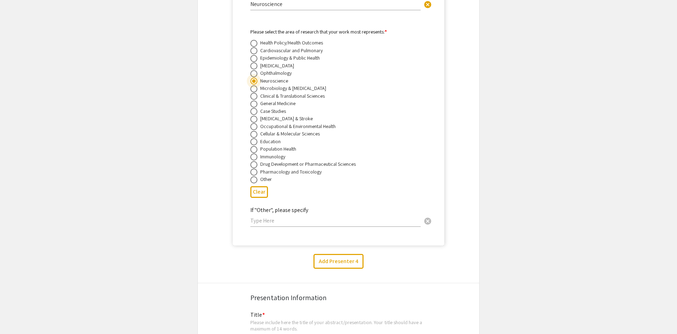
scroll to position [1961, 0]
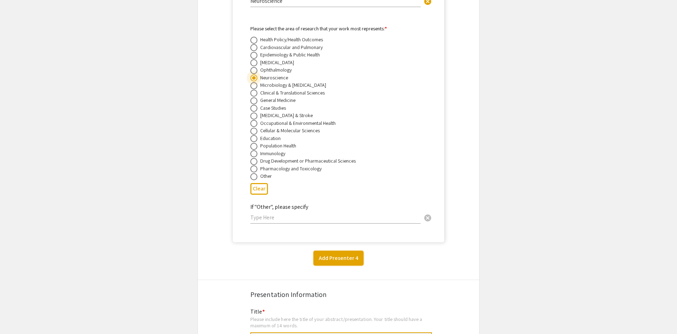
click at [325, 251] on button "Add Presenter 4" at bounding box center [338, 258] width 50 height 15
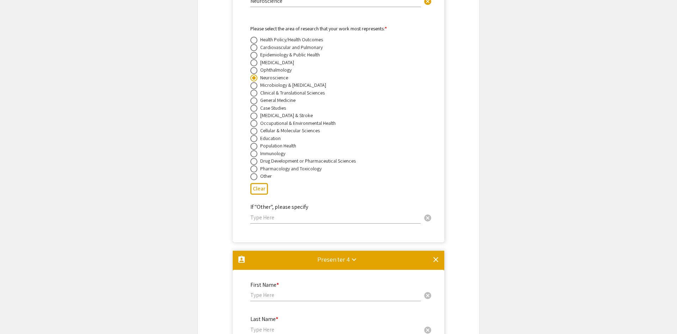
scroll to position [2194, 0]
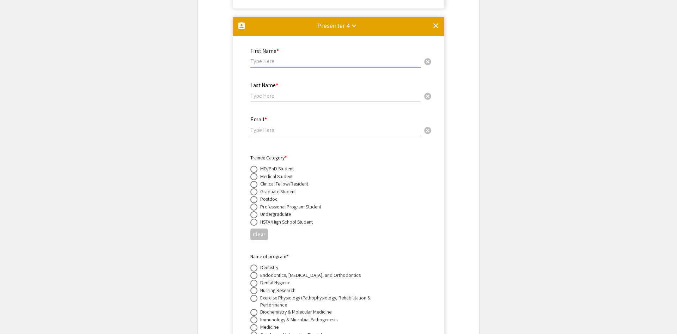
click at [287, 57] on input "text" at bounding box center [335, 60] width 170 height 7
type input "MacKinzie"
click at [267, 75] on div "Last Name * cancel" at bounding box center [335, 88] width 170 height 27
click at [268, 92] on input "text" at bounding box center [335, 95] width 170 height 7
type input "Smith"
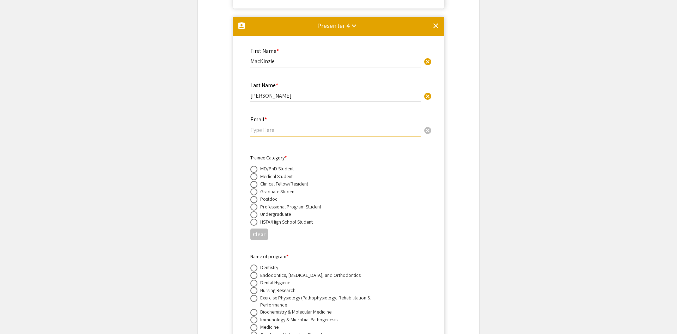
click at [261, 126] on input "email" at bounding box center [335, 129] width 170 height 7
type input "mismith1@mix.wvu.edu"
click at [255, 166] on span at bounding box center [253, 169] width 7 height 7
click at [255, 166] on input "radio" at bounding box center [253, 169] width 7 height 7
radio input "true"
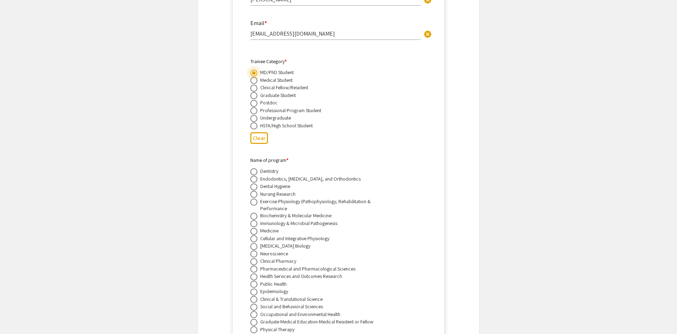
scroll to position [2302, 0]
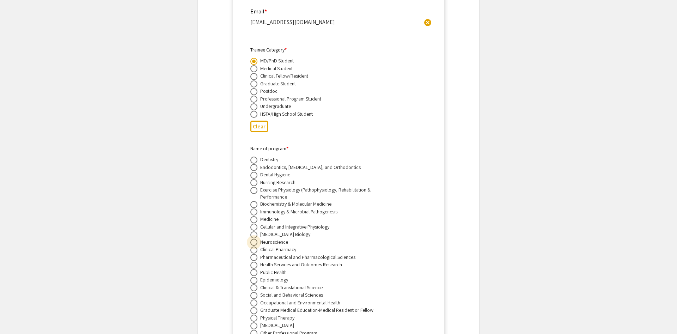
click at [255, 239] on span at bounding box center [253, 242] width 7 height 7
click at [255, 239] on input "radio" at bounding box center [253, 242] width 7 height 7
radio input "true"
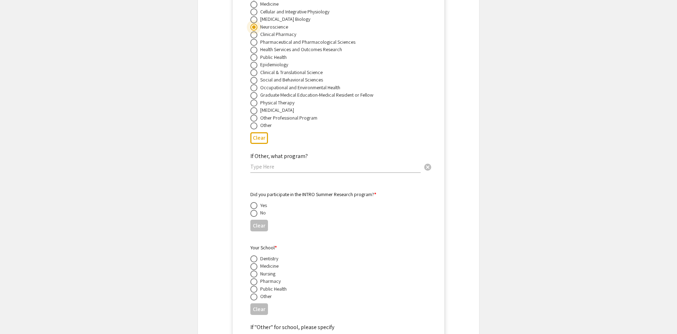
scroll to position [2518, 0]
click at [255, 262] on span at bounding box center [253, 265] width 7 height 7
click at [255, 262] on input "radio" at bounding box center [253, 265] width 7 height 7
radio input "true"
click at [256, 209] on span at bounding box center [253, 212] width 7 height 7
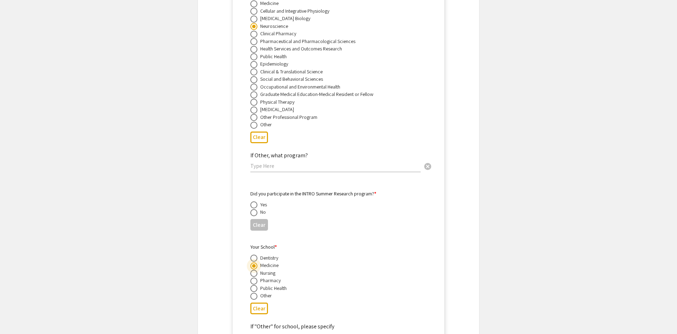
click at [256, 209] on input "radio" at bounding box center [253, 212] width 7 height 7
radio input "true"
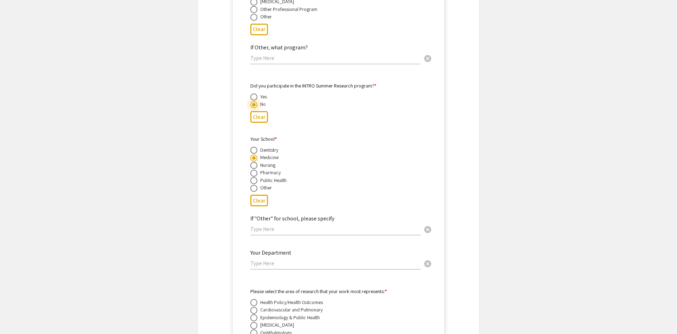
scroll to position [2662, 0]
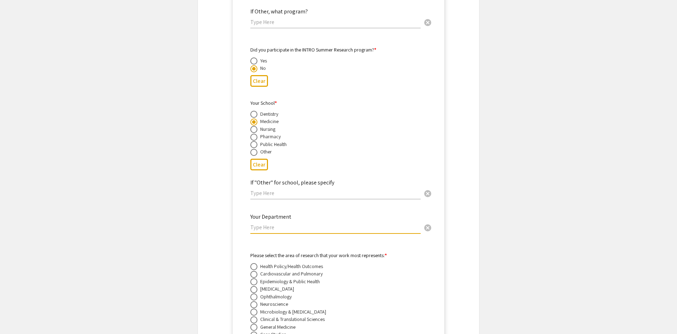
click at [280, 224] on input "text" at bounding box center [335, 227] width 170 height 7
paste input "Neuroscience"
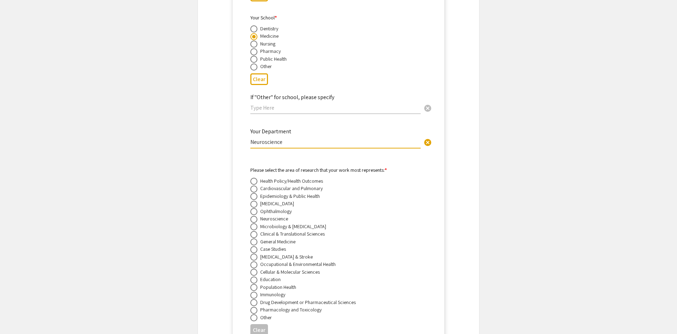
scroll to position [2770, 0]
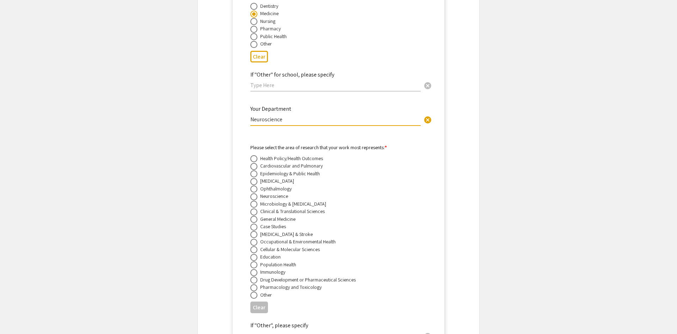
type input "Neuroscience"
click at [253, 193] on span at bounding box center [253, 196] width 7 height 7
click at [253, 193] on input "radio" at bounding box center [253, 196] width 7 height 7
radio input "true"
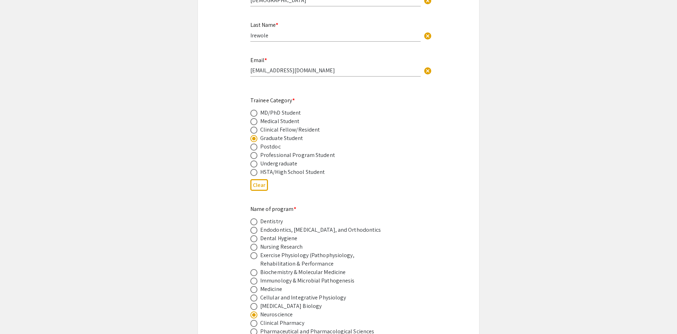
scroll to position [288, 0]
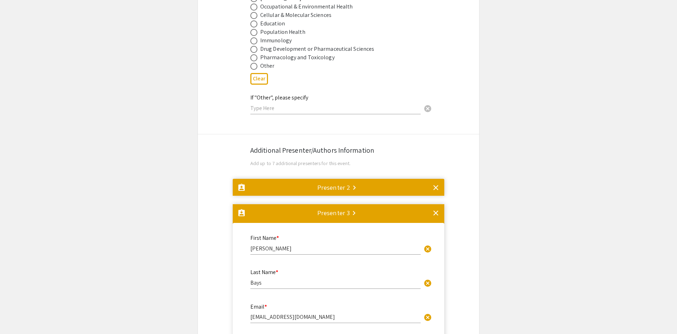
click at [353, 183] on mat-icon "keyboard_arrow_right" at bounding box center [354, 187] width 8 height 8
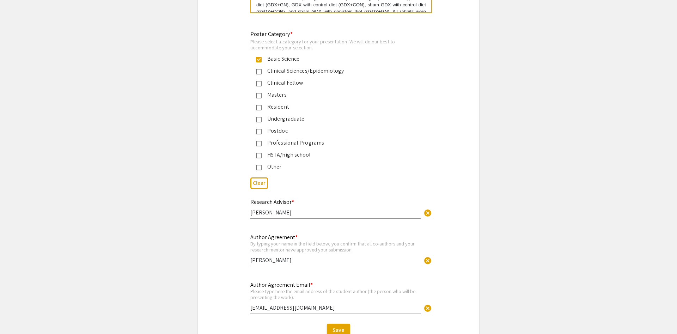
scroll to position [4436, 0]
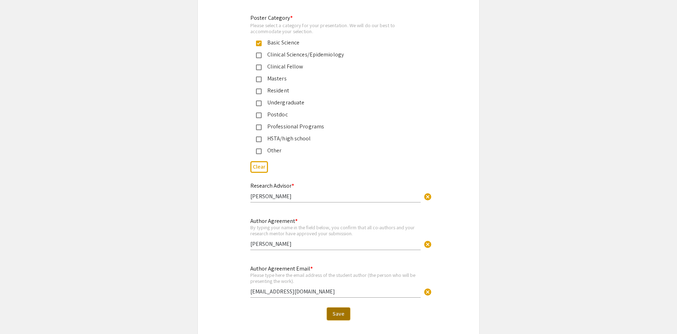
click at [336, 310] on span "Save" at bounding box center [338, 313] width 12 height 7
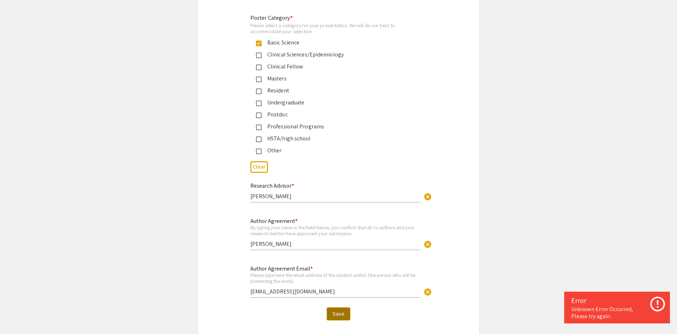
click at [344, 307] on button "Save" at bounding box center [338, 313] width 23 height 13
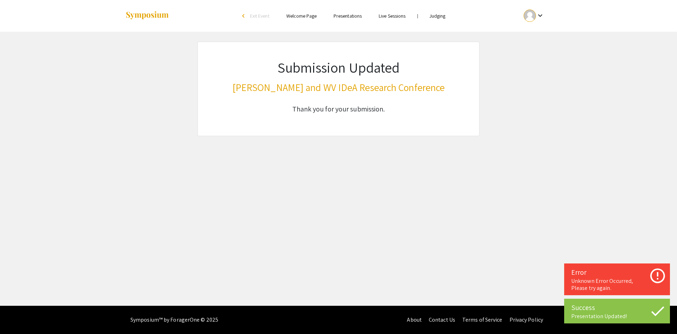
scroll to position [0, 0]
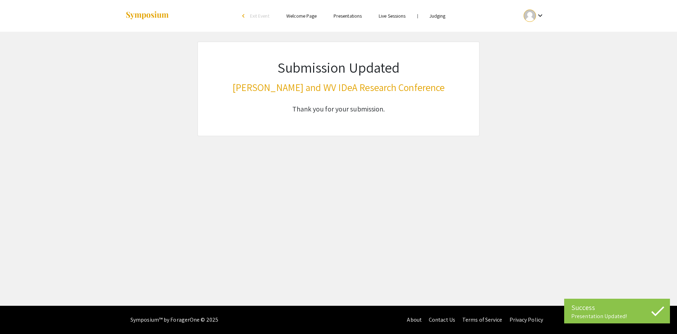
click at [336, 93] on h3 "[PERSON_NAME] and WV IDeA Research Conference" at bounding box center [338, 87] width 213 height 12
